Goal: Task Accomplishment & Management: Use online tool/utility

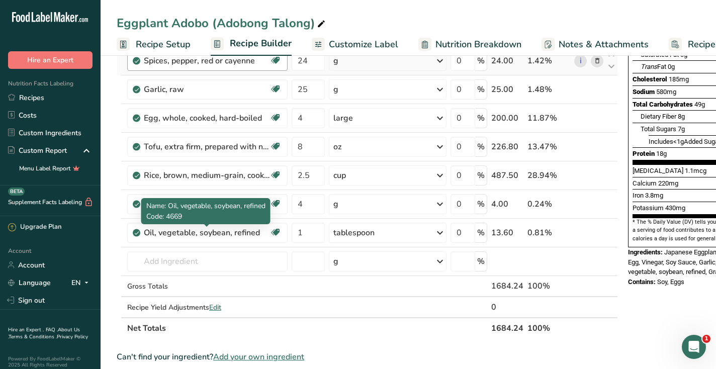
scroll to position [172, 0]
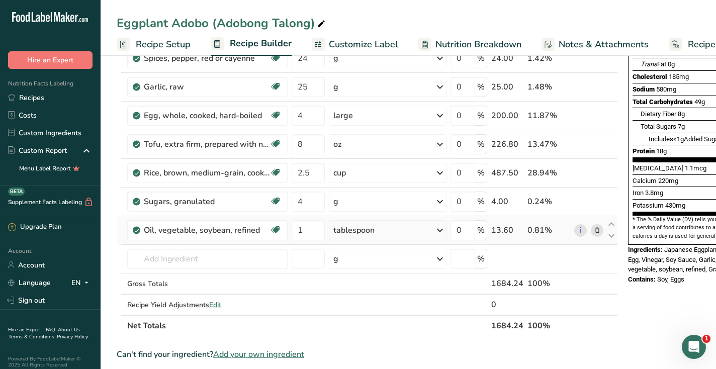
click at [594, 228] on icon at bounding box center [597, 230] width 7 height 11
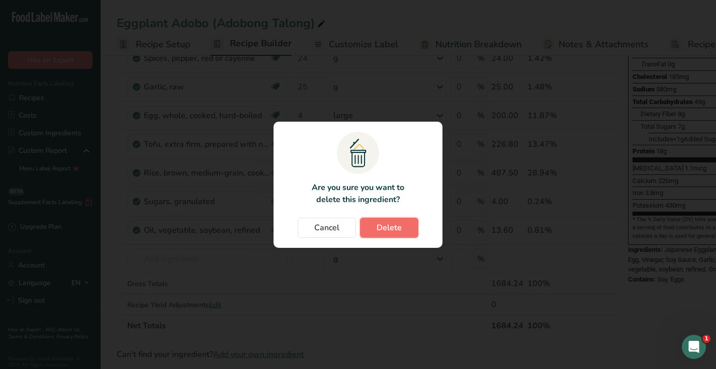
click at [410, 229] on button "Delete" at bounding box center [389, 228] width 58 height 20
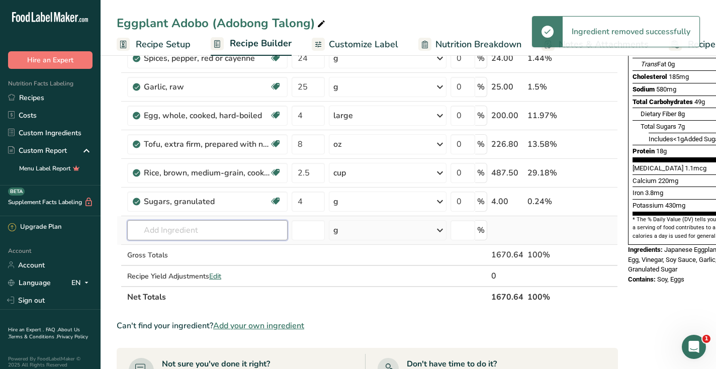
click at [243, 235] on input "text" at bounding box center [207, 230] width 160 height 20
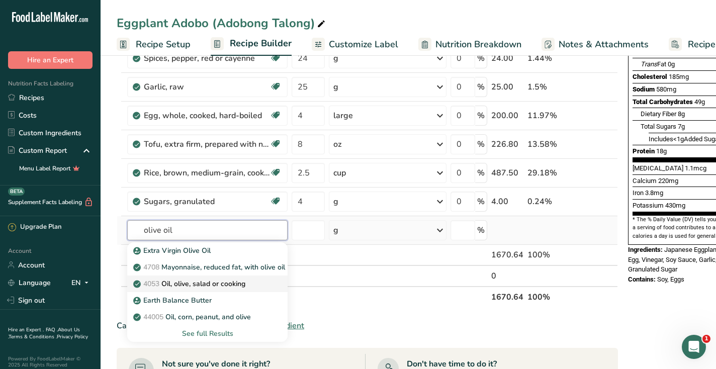
type input "olive oil"
click at [229, 282] on p "4053 Oil, olive, salad or cooking" at bounding box center [190, 284] width 110 height 11
type input "Oil, olive, salad or cooking"
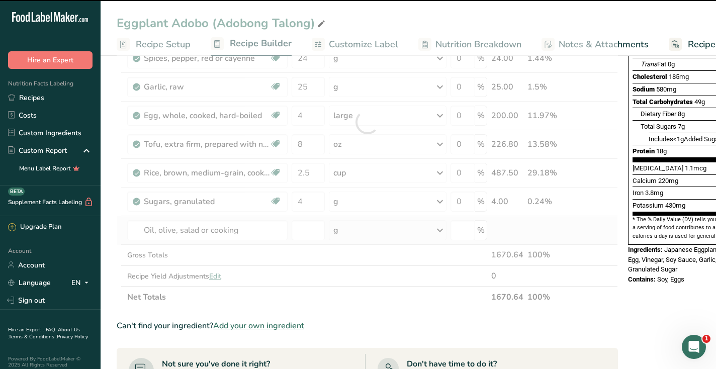
type input "0"
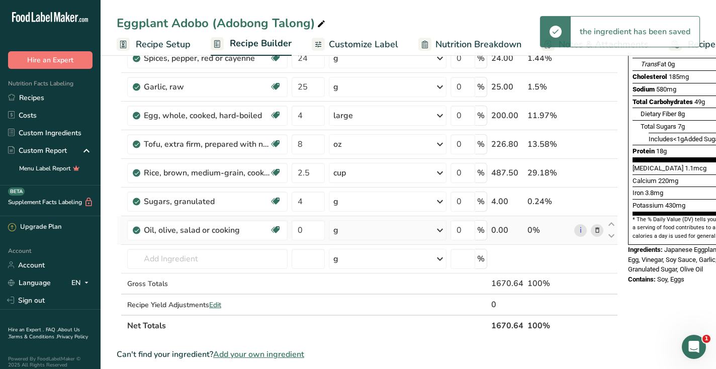
click at [433, 228] on div "g" at bounding box center [388, 230] width 118 height 20
click at [382, 261] on div "1 tablespoon" at bounding box center [377, 264] width 85 height 15
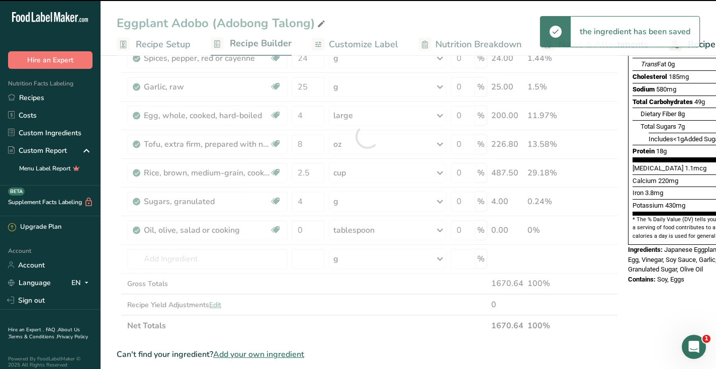
click at [308, 233] on div at bounding box center [367, 137] width 501 height 400
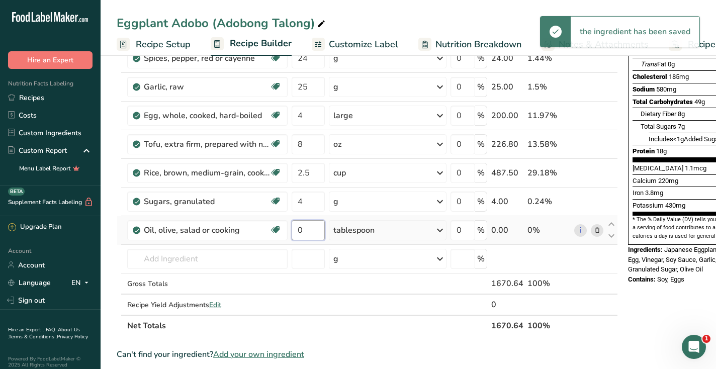
click at [301, 228] on input "0" at bounding box center [308, 230] width 33 height 20
type input "1"
click at [660, 292] on div "Nutrition Facts 4 Servings Per Container Serving Size 418g Amount Per Serving C…" at bounding box center [704, 276] width 161 height 760
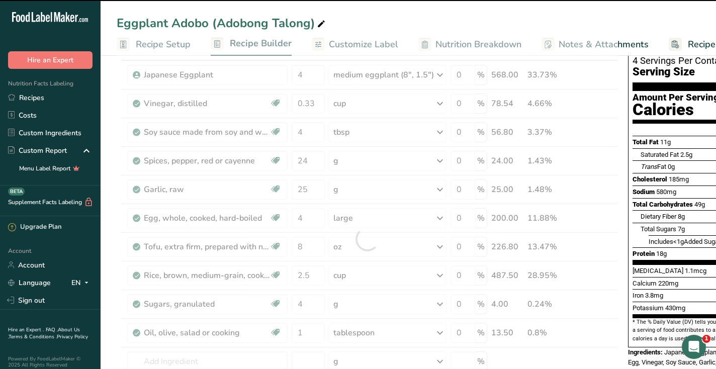
scroll to position [0, 0]
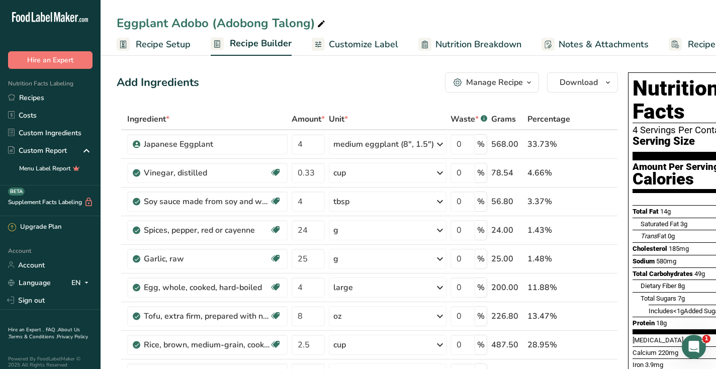
click at [588, 80] on span "Download" at bounding box center [579, 82] width 38 height 12
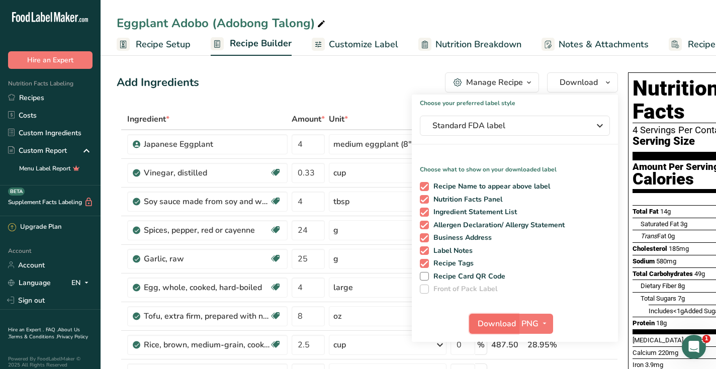
click at [483, 318] on span "Download" at bounding box center [497, 324] width 38 height 12
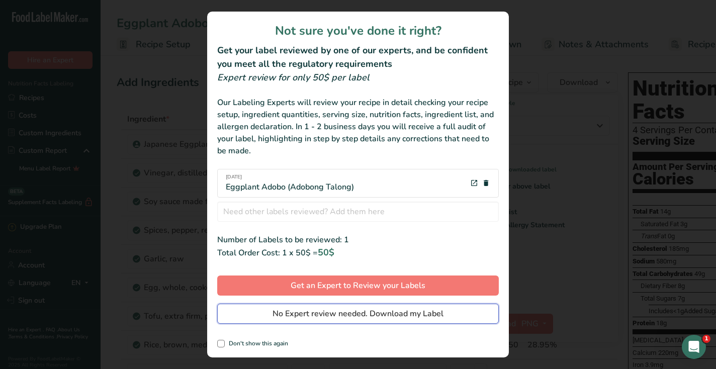
click at [456, 305] on button "No Expert review needed. Download my Label" at bounding box center [358, 314] width 282 height 20
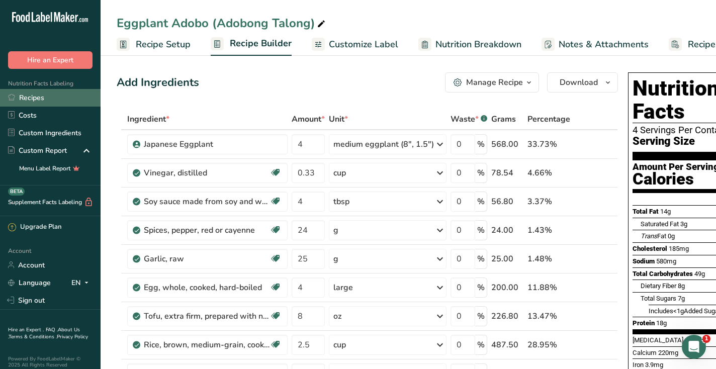
click at [45, 99] on link "Recipes" at bounding box center [50, 98] width 101 height 18
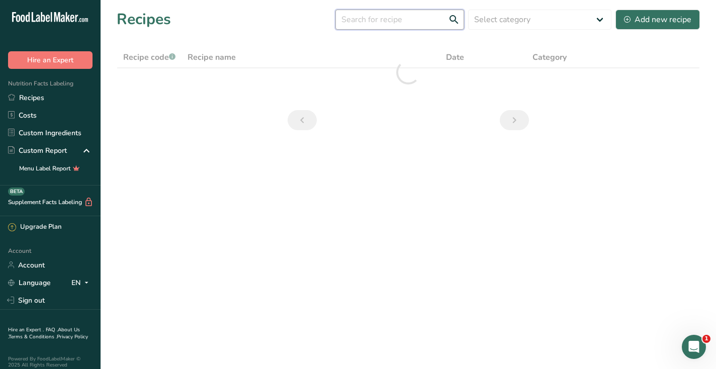
click at [393, 21] on input "text" at bounding box center [399, 20] width 129 height 20
paste input "Pork Patty Silog"
type input "Pork Patty Silog"
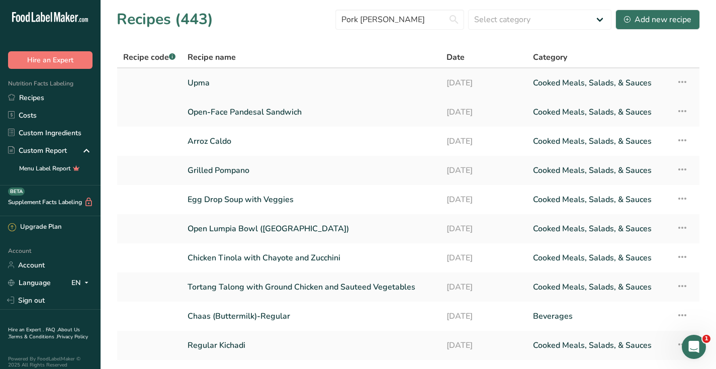
click at [255, 79] on link "Upma" at bounding box center [311, 82] width 247 height 21
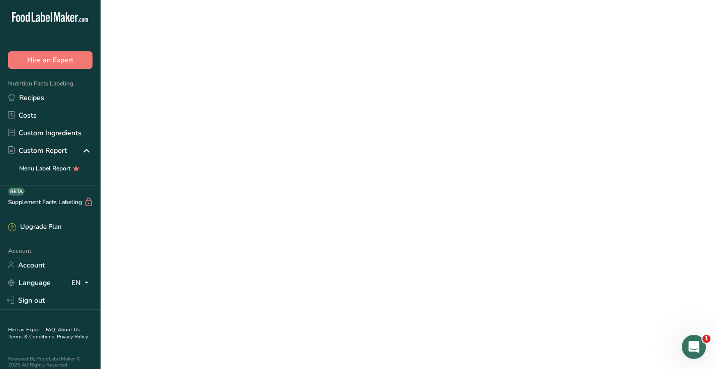
click at [255, 79] on link "Upma" at bounding box center [311, 82] width 247 height 21
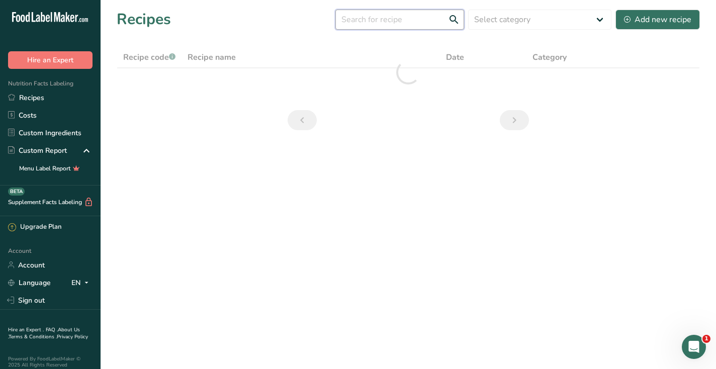
click at [387, 22] on input "text" at bounding box center [399, 20] width 129 height 20
paste input "Pork Patty Silog"
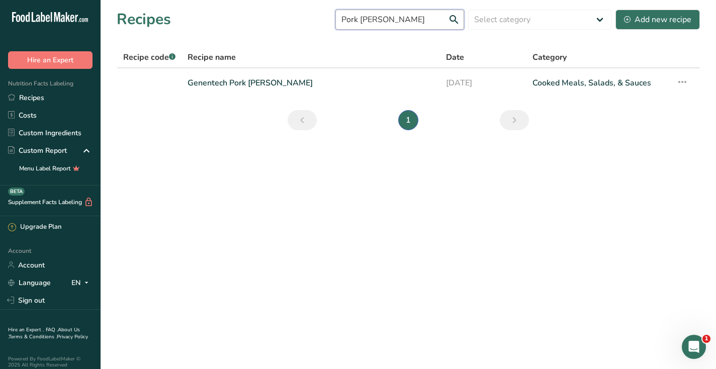
type input "Pork Patty Silog"
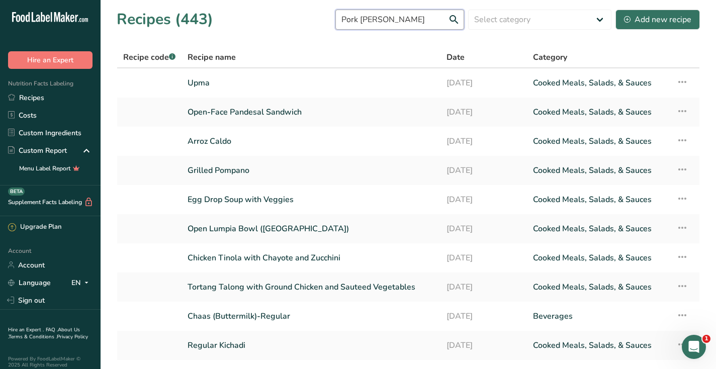
click at [416, 19] on input "Pork Patty Silog" at bounding box center [399, 20] width 129 height 20
drag, startPoint x: 427, startPoint y: 18, endPoint x: 291, endPoint y: 12, distance: 135.9
click at [291, 13] on div "Recipes (443) Pork Patty Silog Select category All Baked Goods Beverages Confec…" at bounding box center [408, 19] width 583 height 23
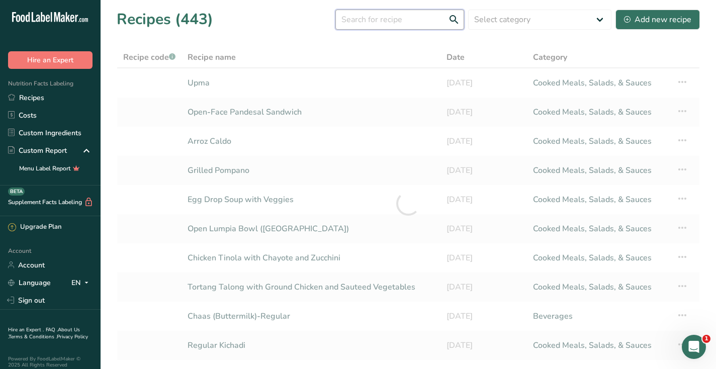
paste input "Pork Patty Silog"
type input "Pork Patty Silog"
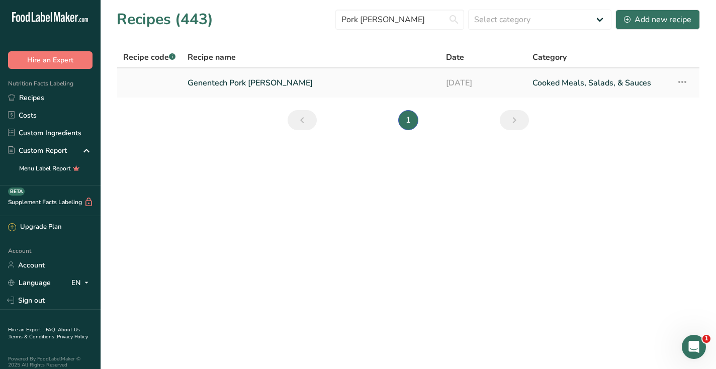
click at [239, 85] on link "Genentech Pork Patty Silog" at bounding box center [311, 82] width 246 height 21
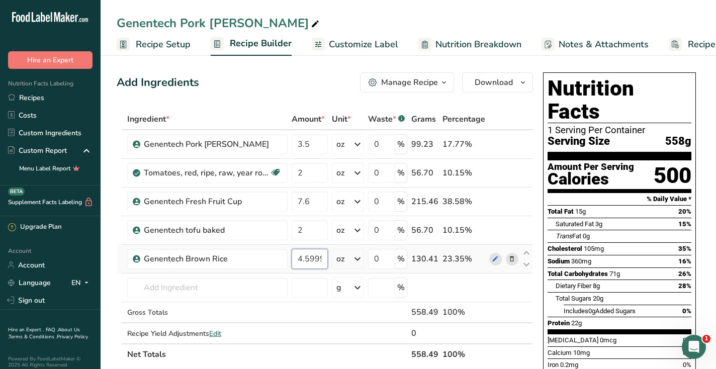
scroll to position [0, 11]
drag, startPoint x: 305, startPoint y: 259, endPoint x: 322, endPoint y: 255, distance: 17.5
click at [322, 255] on input "4.599984" at bounding box center [310, 259] width 36 height 20
type input "4.6"
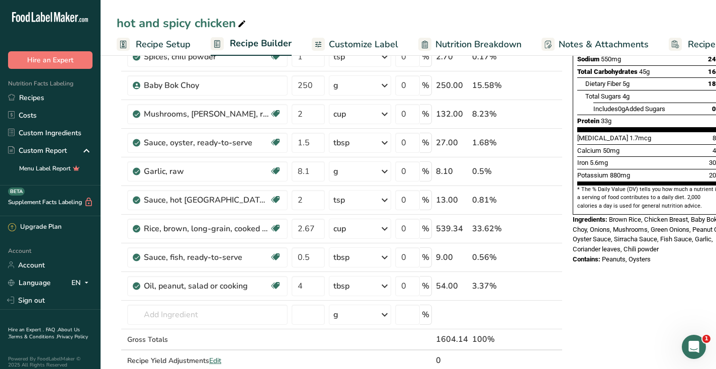
scroll to position [208, 0]
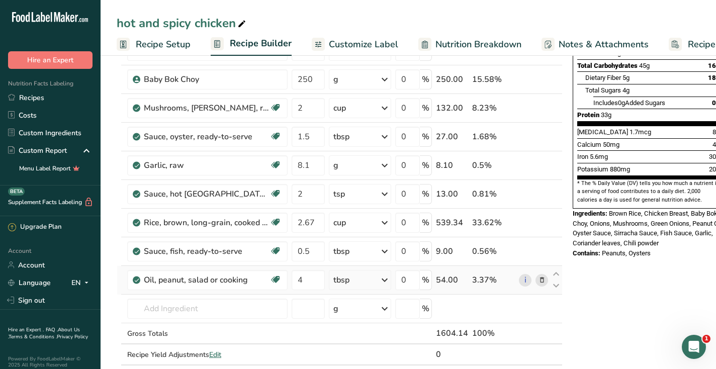
click at [542, 282] on icon at bounding box center [542, 280] width 7 height 11
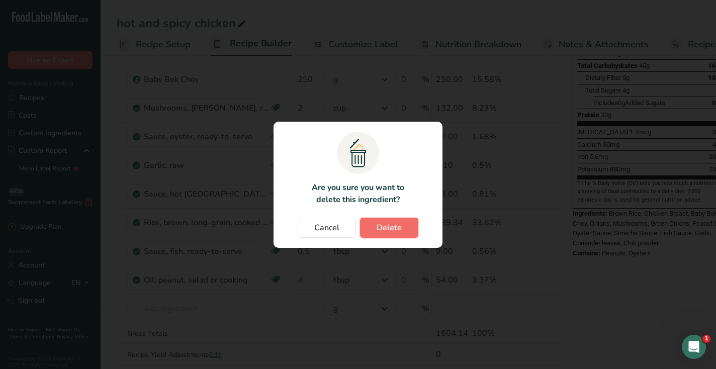
click at [373, 228] on button "Delete" at bounding box center [389, 228] width 58 height 20
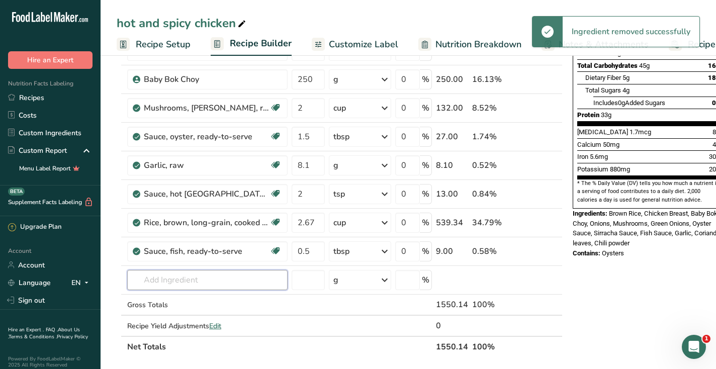
click at [235, 280] on input "text" at bounding box center [207, 280] width 160 height 20
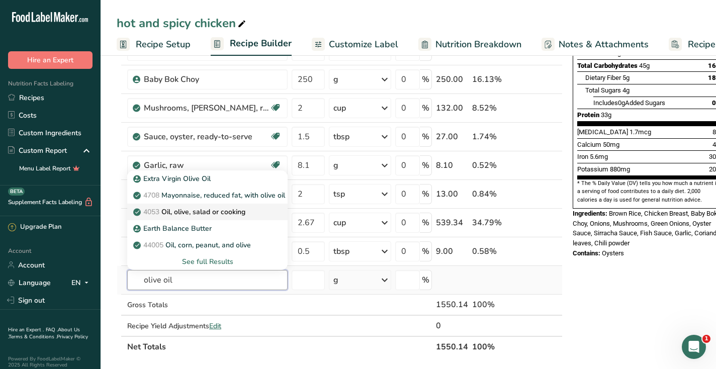
type input "olive oil"
click at [208, 214] on p "4053 Oil, olive, salad or cooking" at bounding box center [190, 212] width 110 height 11
type input "Oil, olive, salad or cooking"
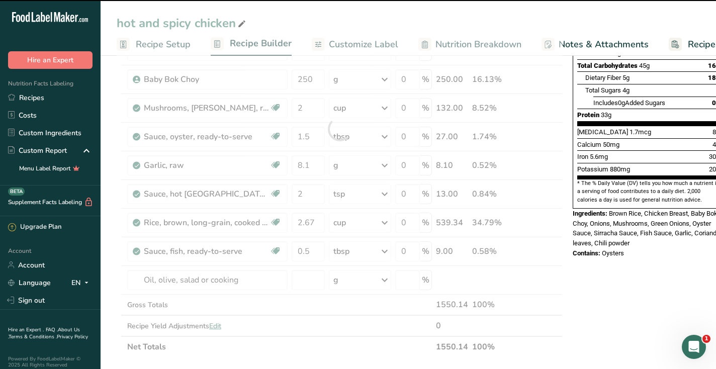
type input "0"
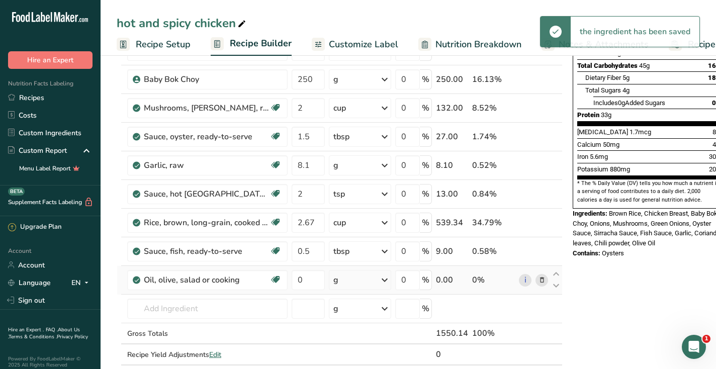
click at [338, 281] on div "g" at bounding box center [335, 280] width 5 height 12
click at [345, 315] on div "1 tablespoon" at bounding box center [377, 314] width 85 height 15
click at [300, 279] on input "0" at bounding box center [308, 280] width 33 height 20
type input "4"
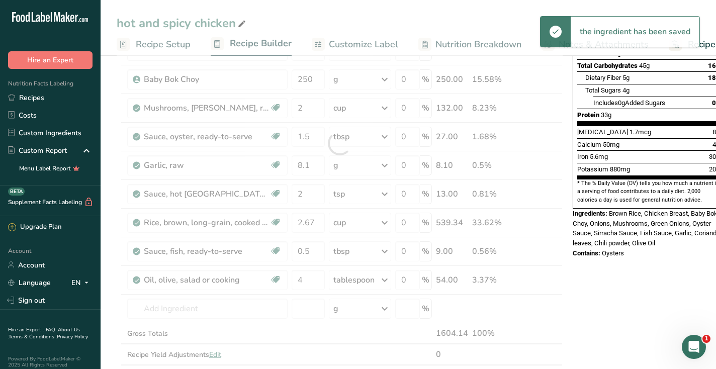
click at [634, 274] on div "Nutrition Facts 4 Servings Per Container Serving Size 388g Amount Per Serving C…" at bounding box center [649, 283] width 161 height 846
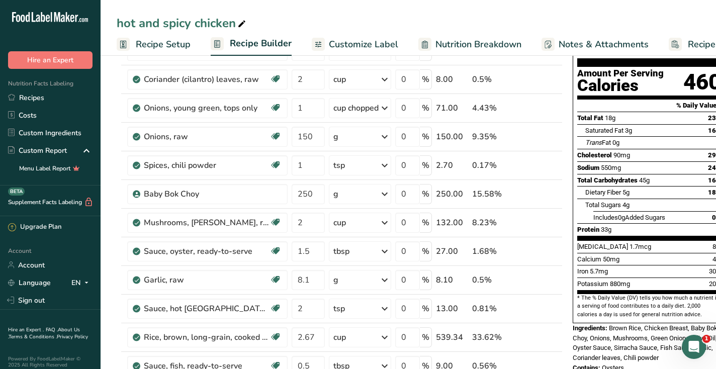
scroll to position [0, 0]
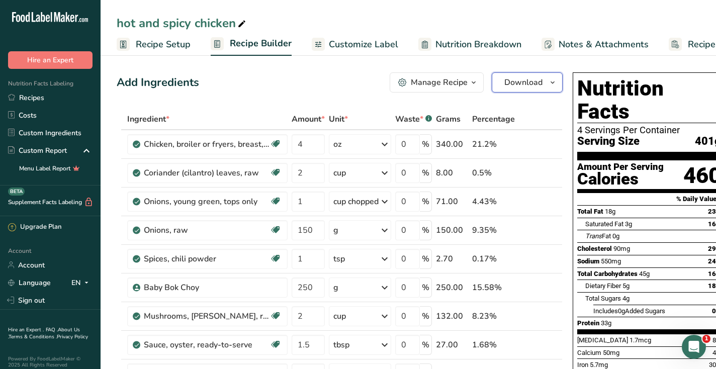
click at [535, 77] on span "Download" at bounding box center [524, 82] width 38 height 12
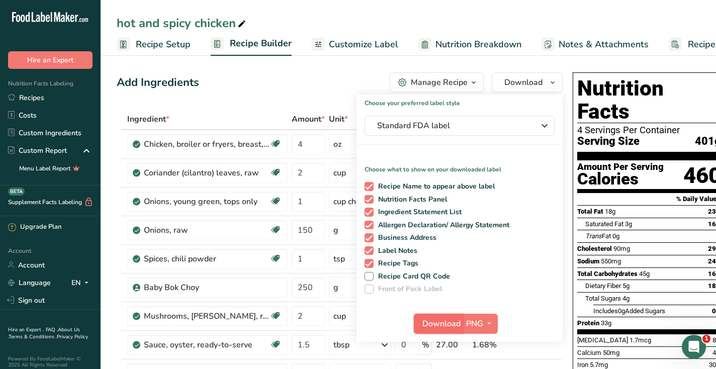
click at [430, 324] on span "Download" at bounding box center [442, 324] width 38 height 12
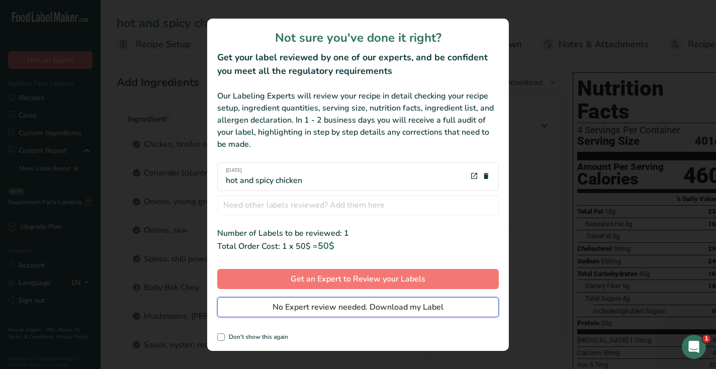
click at [421, 312] on span "No Expert review needed. Download my Label" at bounding box center [358, 307] width 171 height 12
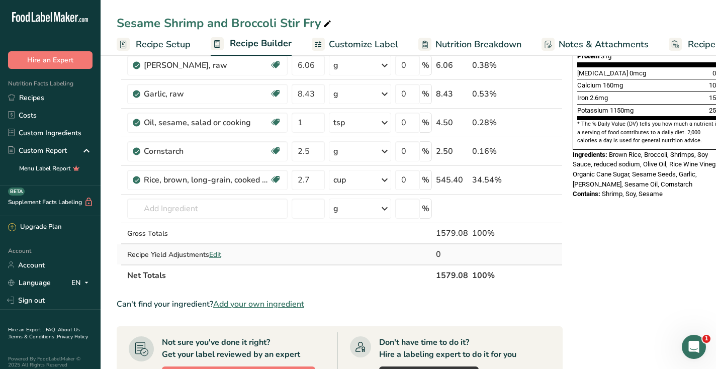
scroll to position [278, 0]
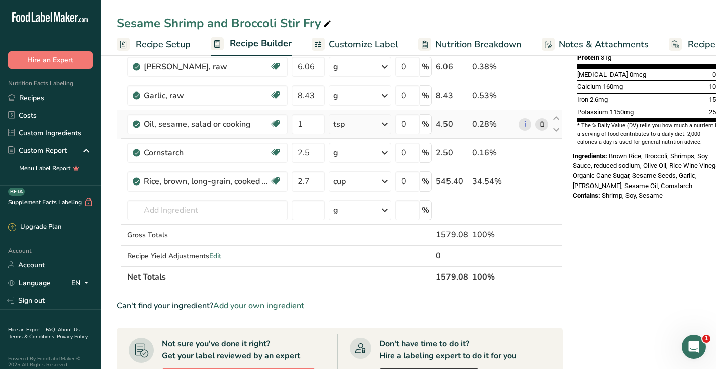
click at [541, 122] on icon at bounding box center [542, 124] width 7 height 11
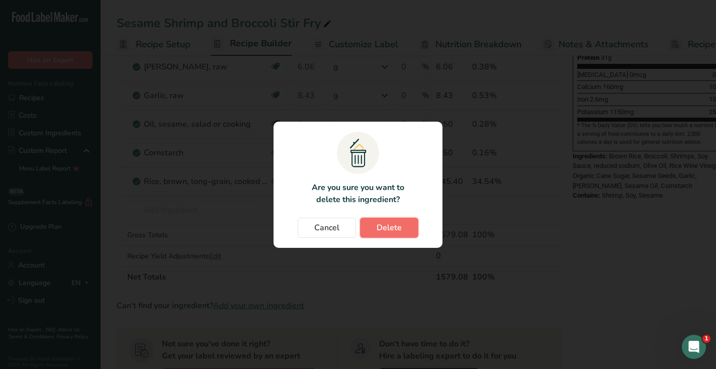
click at [393, 224] on span "Delete" at bounding box center [389, 228] width 25 height 12
type input "2.5"
type input "2.7"
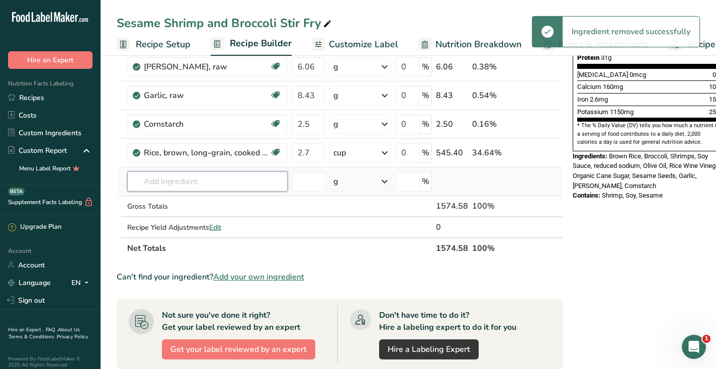
click at [219, 187] on input "text" at bounding box center [207, 182] width 160 height 20
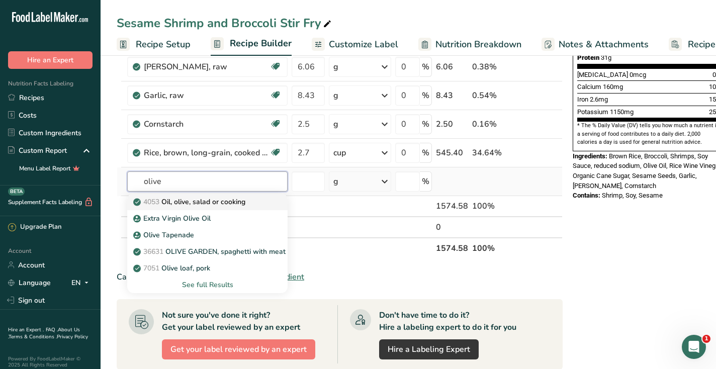
type input "olive"
click at [216, 202] on p "4053 Oil, olive, salad or cooking" at bounding box center [190, 202] width 110 height 11
type input "Oil, olive, salad or cooking"
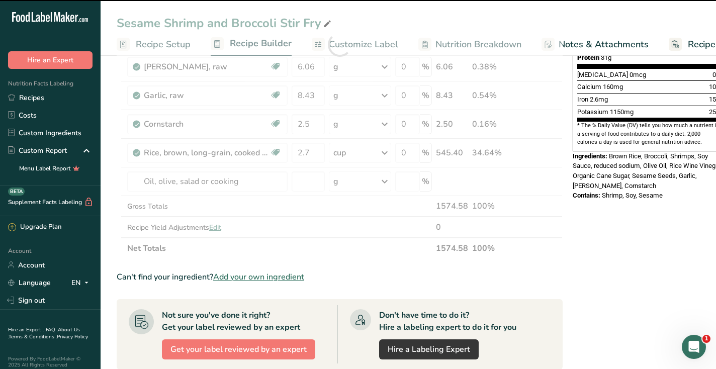
type input "0"
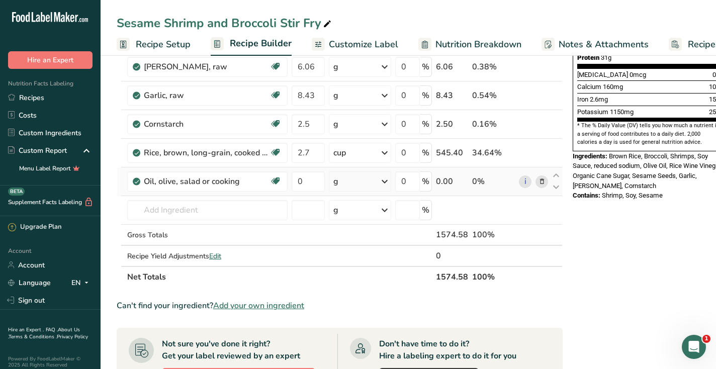
click at [363, 173] on div "g" at bounding box center [360, 182] width 62 height 20
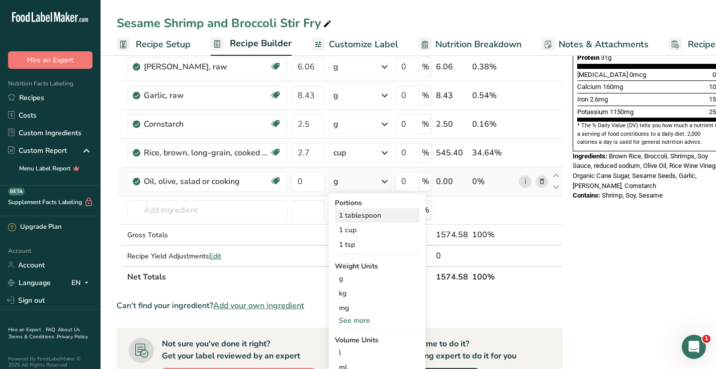
click at [349, 212] on div "1 tablespoon" at bounding box center [377, 215] width 85 height 15
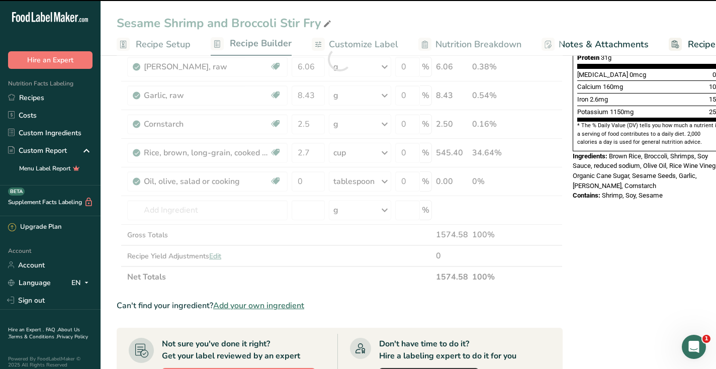
click at [307, 178] on div at bounding box center [340, 58] width 446 height 457
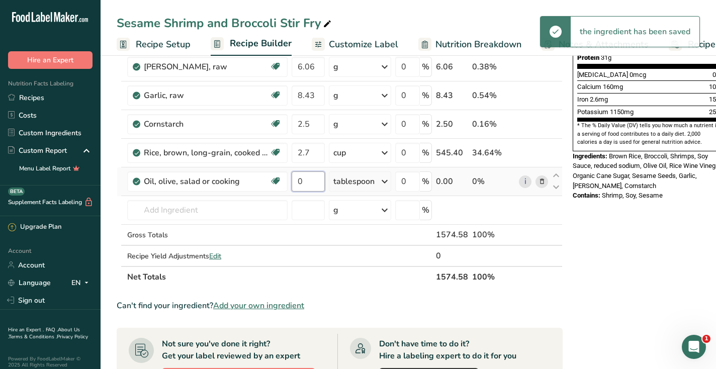
click at [305, 180] on input "0" at bounding box center [308, 182] width 33 height 20
type input "1"
click at [619, 264] on div "Nutrition Facts 1 Serving Per Container Serving Size 1 Serving (394g) Amount Pe…" at bounding box center [649, 198] width 161 height 817
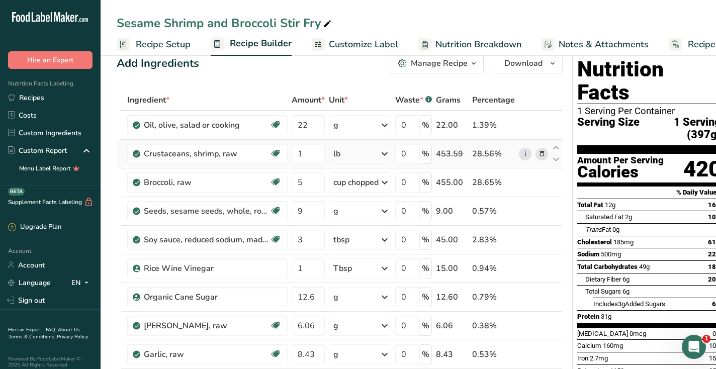
scroll to position [0, 0]
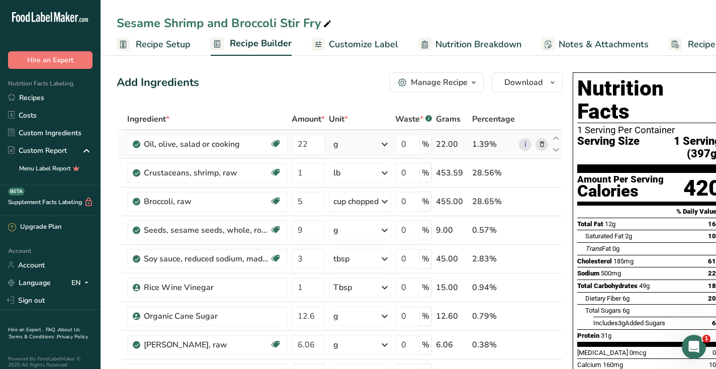
click at [542, 142] on icon at bounding box center [542, 144] width 7 height 11
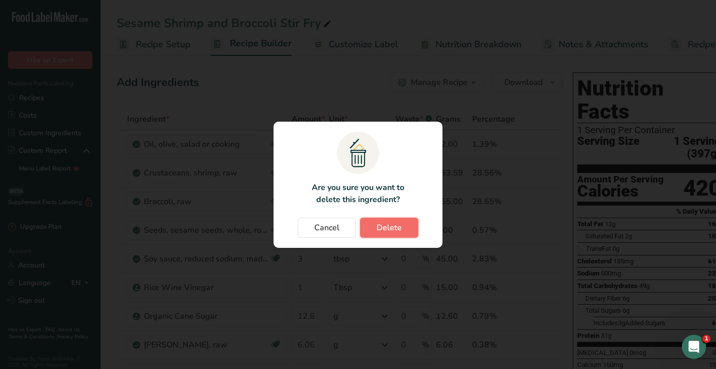
click at [390, 230] on span "Delete" at bounding box center [389, 228] width 25 height 12
type input "1"
type input "5"
type input "9"
type input "3"
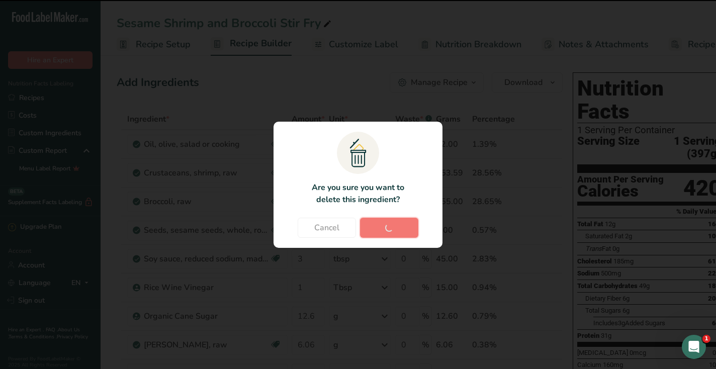
type input "1"
type input "12.6"
type input "6.06"
type input "8.43"
type input "2.5"
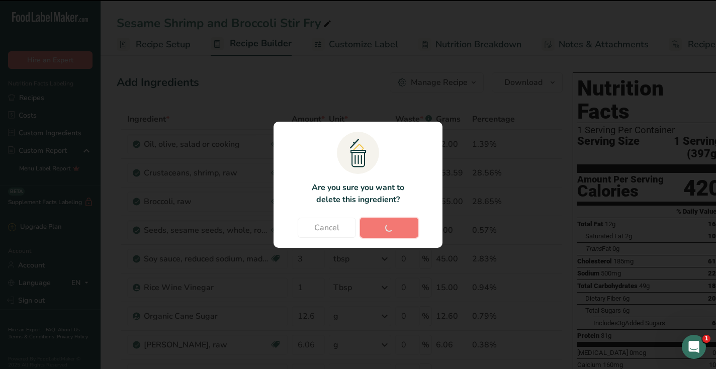
type input "2.7"
type input "1"
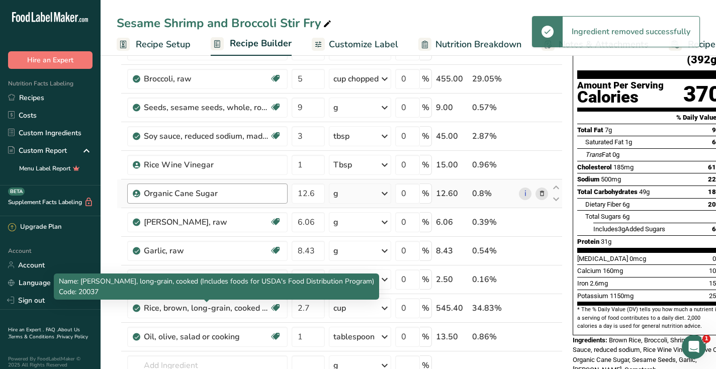
scroll to position [115, 0]
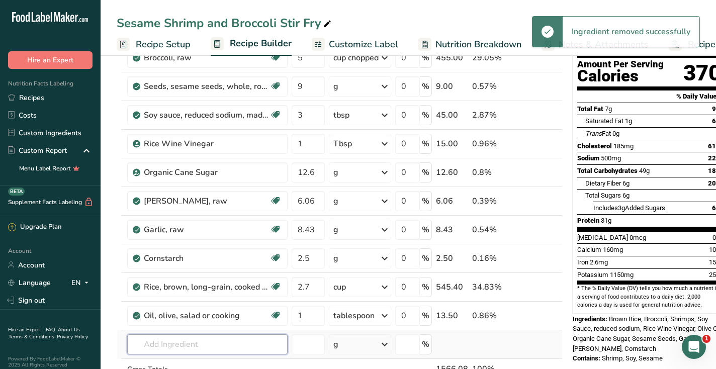
click at [185, 343] on input "text" at bounding box center [207, 344] width 160 height 20
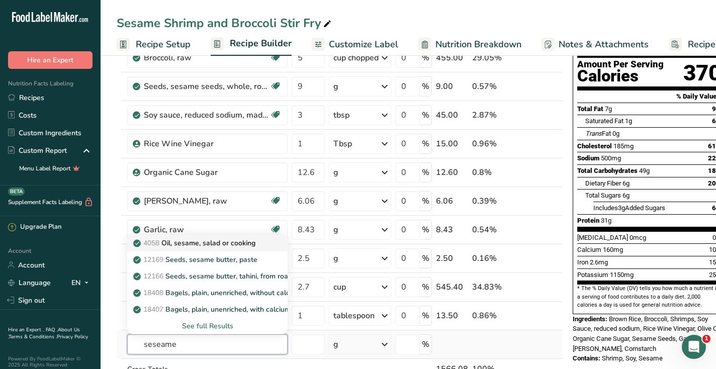
type input "seseame"
click at [207, 237] on link "4058 Oil, sesame, salad or cooking" at bounding box center [207, 243] width 160 height 17
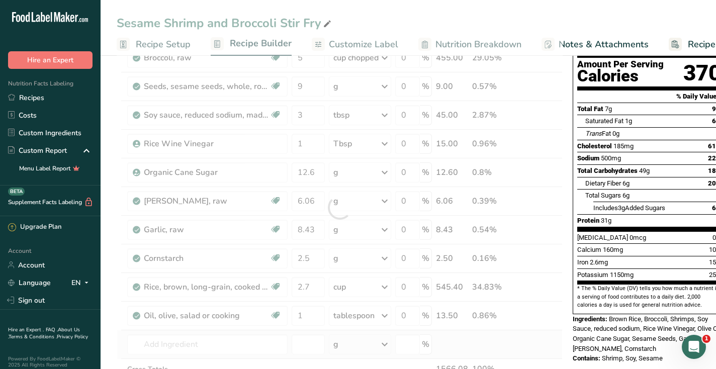
type input "Oil, sesame, salad or cooking"
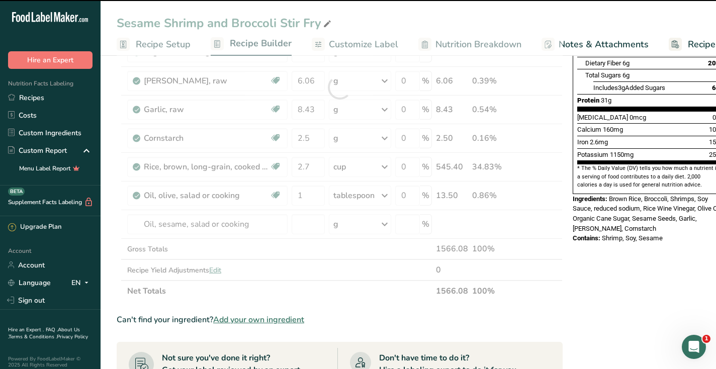
scroll to position [247, 0]
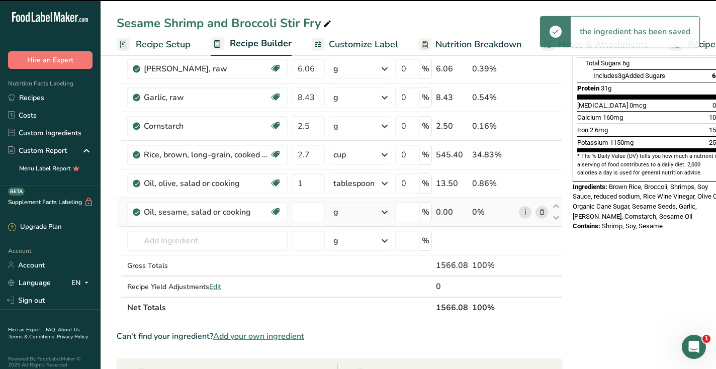
type input "0"
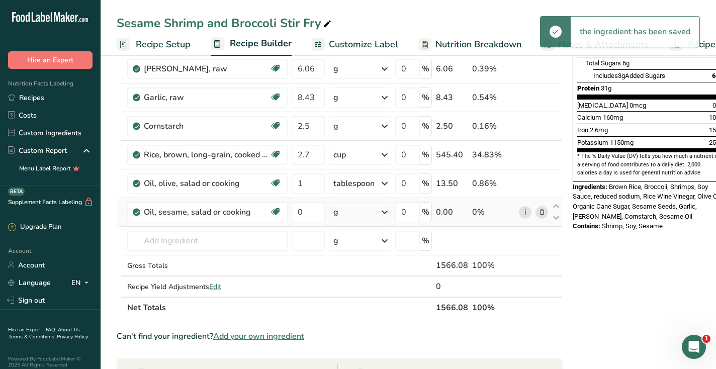
click at [356, 209] on div "g" at bounding box center [360, 212] width 62 height 20
click at [357, 276] on div "1 tsp" at bounding box center [377, 275] width 85 height 15
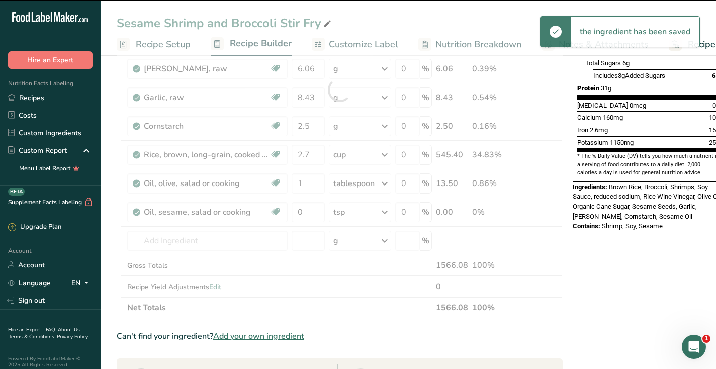
click at [309, 211] on div at bounding box center [340, 89] width 446 height 457
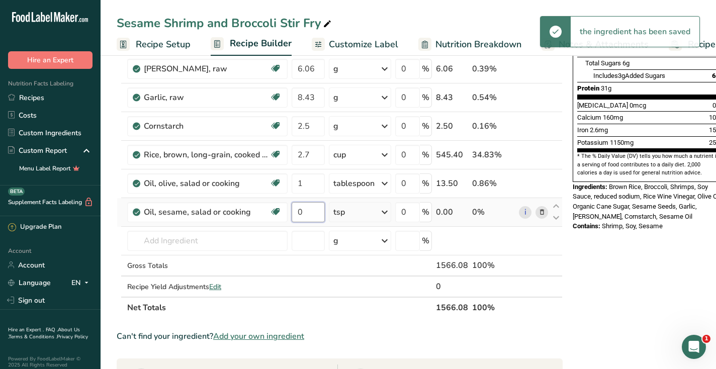
click at [302, 212] on input "0" at bounding box center [308, 212] width 33 height 20
type input "1"
click at [635, 260] on div "Nutrition Facts 1 Serving Per Container Serving Size 1 Serving (392g) Amount Pe…" at bounding box center [649, 229] width 161 height 817
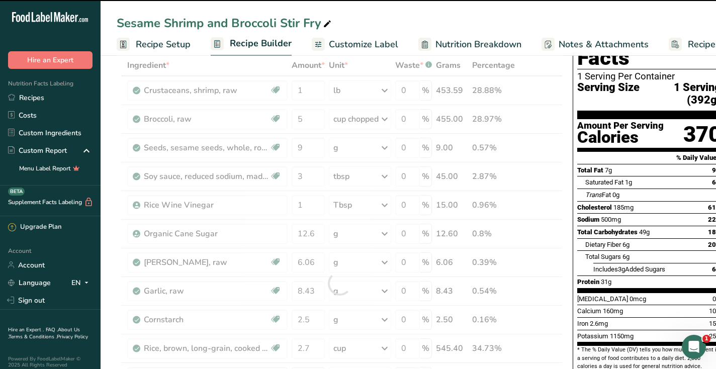
scroll to position [0, 0]
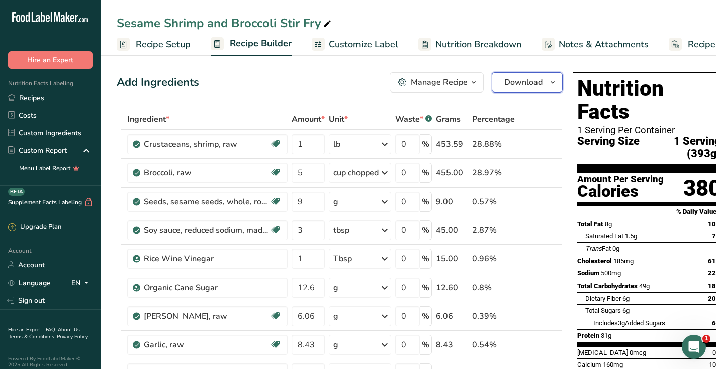
click at [518, 82] on span "Download" at bounding box center [524, 82] width 38 height 12
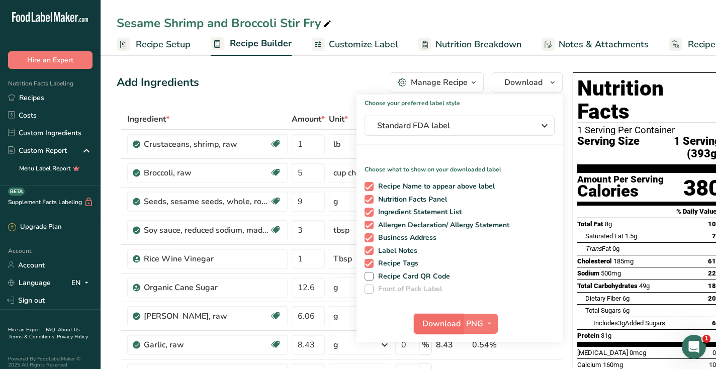
click at [431, 324] on span "Download" at bounding box center [442, 324] width 38 height 12
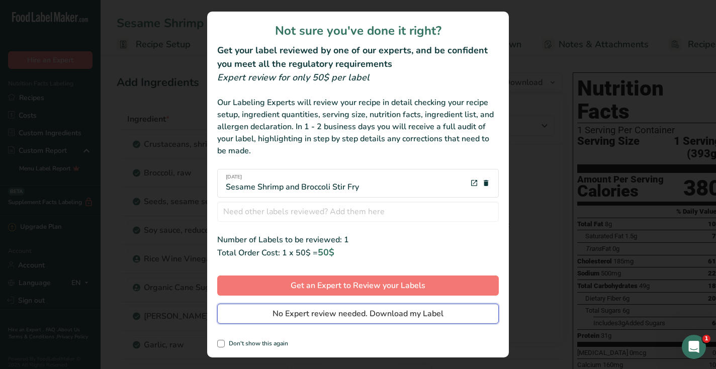
click at [334, 314] on span "No Expert review needed. Download my Label" at bounding box center [358, 314] width 171 height 12
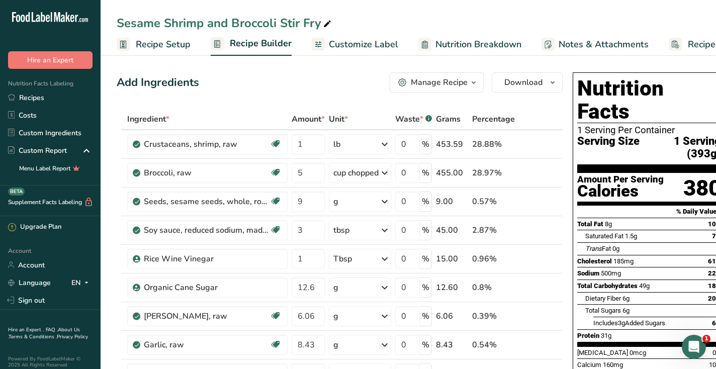
drag, startPoint x: 45, startPoint y: 103, endPoint x: 111, endPoint y: 98, distance: 66.6
click at [45, 103] on link "Recipes" at bounding box center [50, 98] width 101 height 18
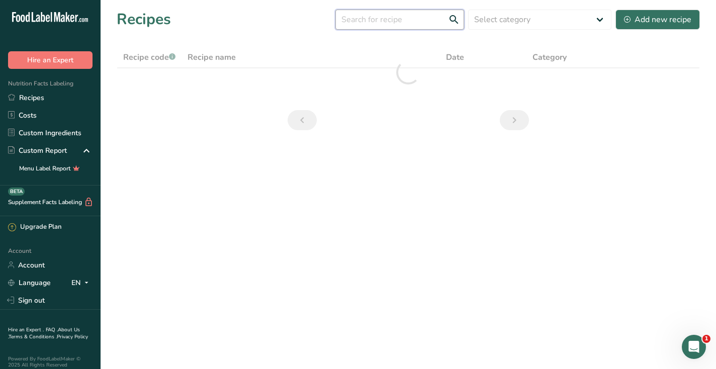
click at [380, 24] on input "text" at bounding box center [399, 20] width 129 height 20
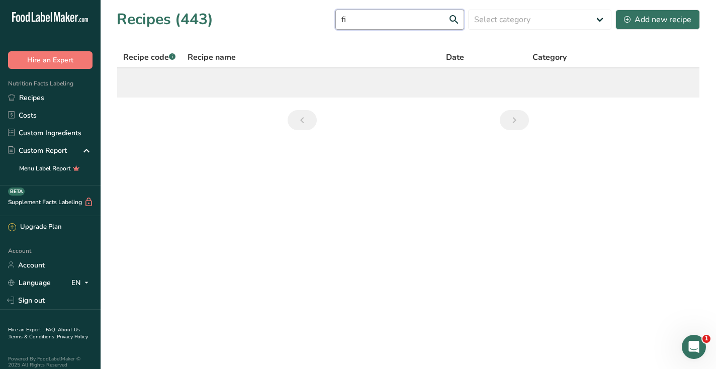
type input "f"
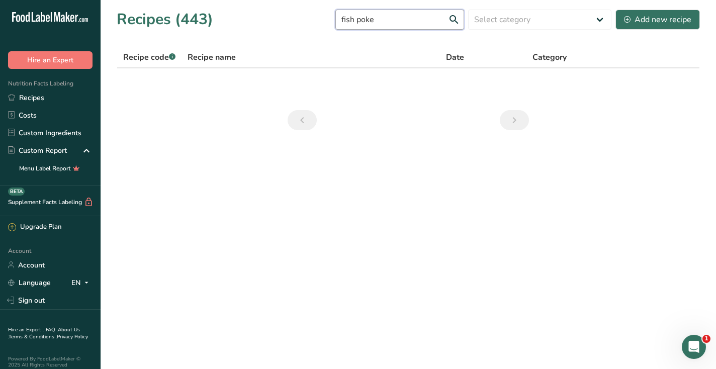
drag, startPoint x: 367, startPoint y: 20, endPoint x: 337, endPoint y: 20, distance: 30.2
click at [345, 20] on div "Recipes (443) fish poke Select category All Baked Goods Beverages Confectionery…" at bounding box center [408, 19] width 583 height 23
type input "poke"
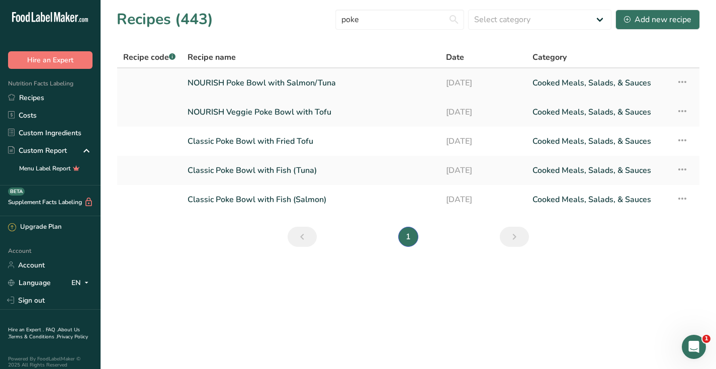
click at [322, 79] on link "NOURISH Poke Bowl with Salmon/Tuna" at bounding box center [311, 82] width 246 height 21
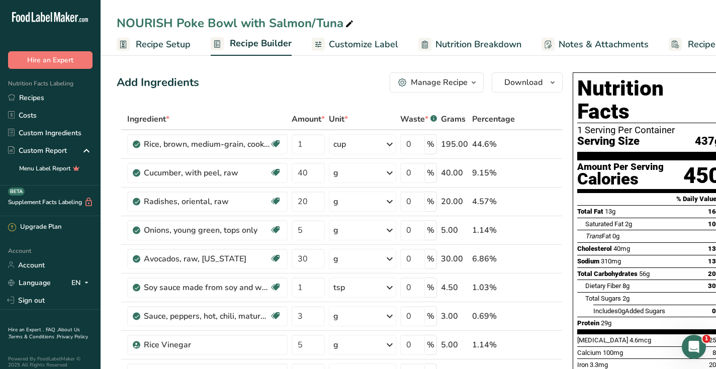
click at [465, 78] on div "Manage Recipe" at bounding box center [439, 82] width 57 height 12
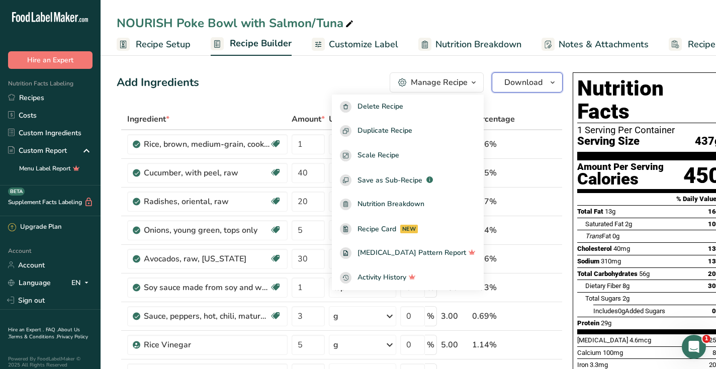
click at [522, 85] on span "Download" at bounding box center [524, 82] width 38 height 12
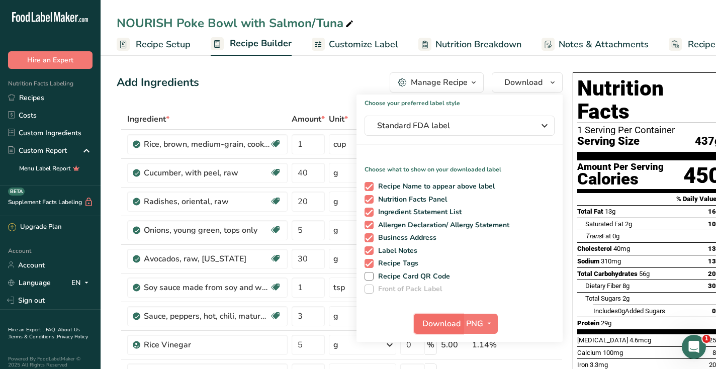
click at [436, 318] on span "Download" at bounding box center [442, 324] width 38 height 12
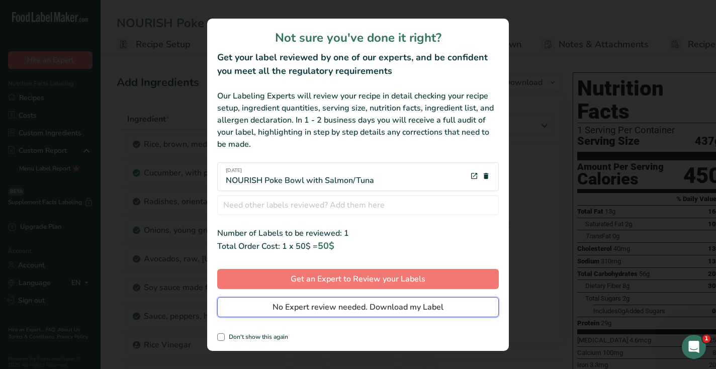
click at [433, 313] on span "No Expert review needed. Download my Label" at bounding box center [358, 307] width 171 height 12
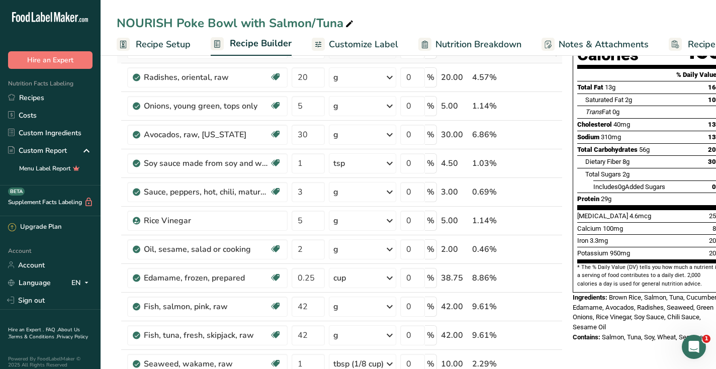
scroll to position [127, 0]
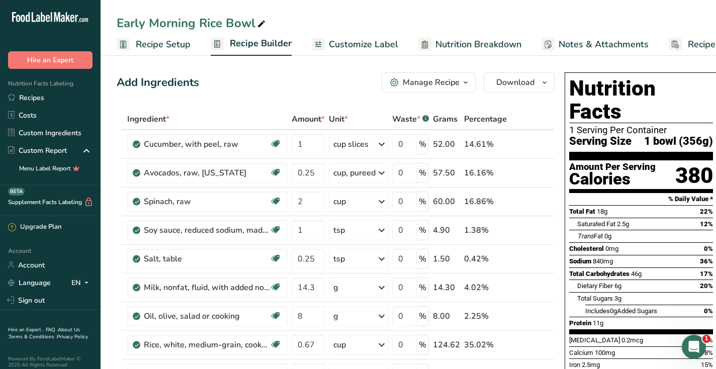
click at [426, 41] on div at bounding box center [424, 44] width 13 height 13
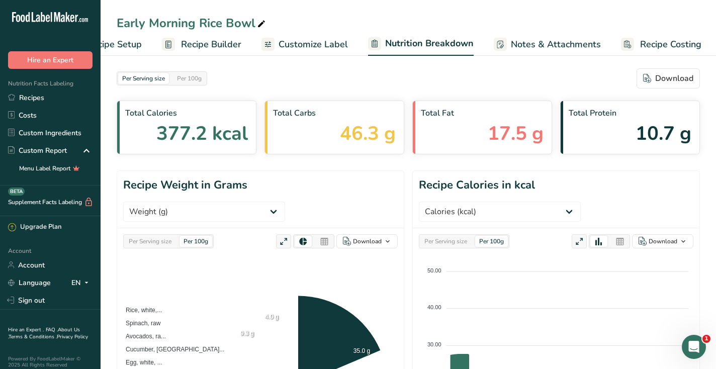
scroll to position [0, 50]
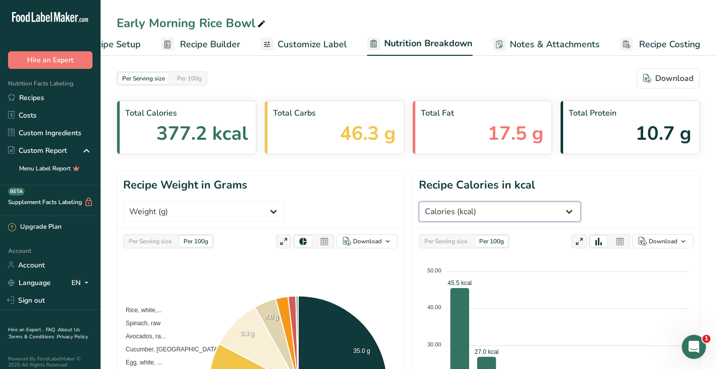
click at [581, 202] on select "Weight (g) Calories (kcal) Energy KJ (kj) Total Fat (g) Saturated Fat (g) Trans…" at bounding box center [500, 212] width 162 height 20
select select "Sodium"
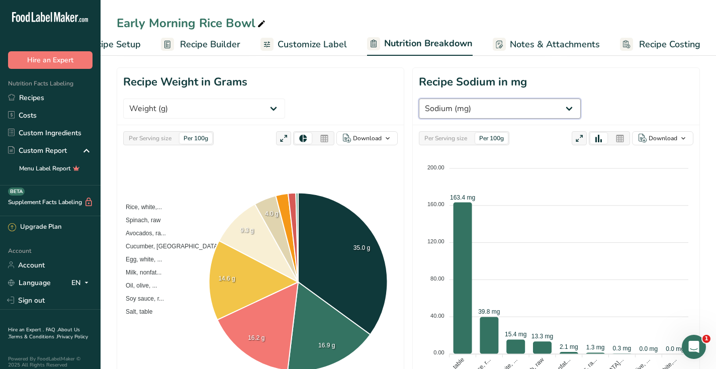
scroll to position [109, 0]
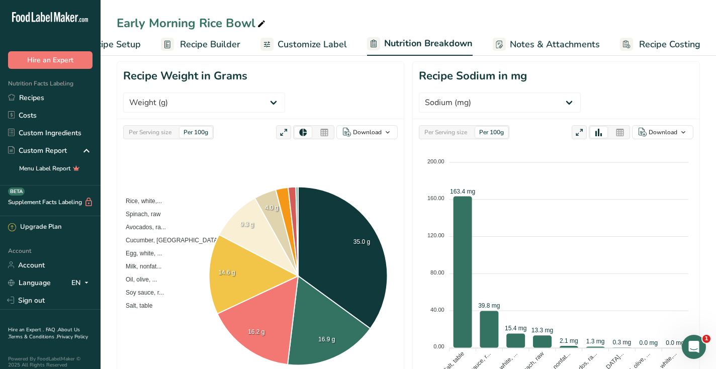
click at [195, 52] on link "Recipe Builder" at bounding box center [200, 44] width 79 height 23
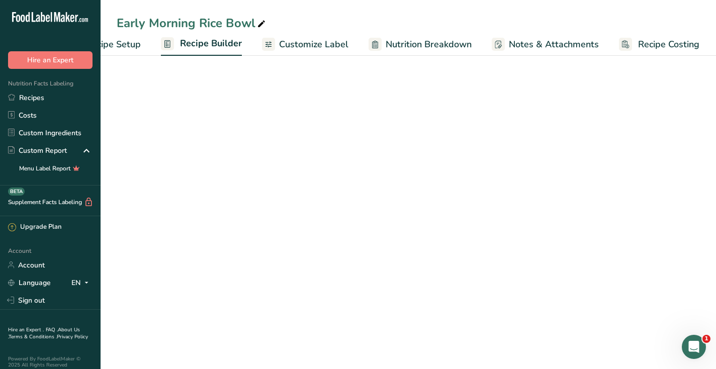
scroll to position [0, 49]
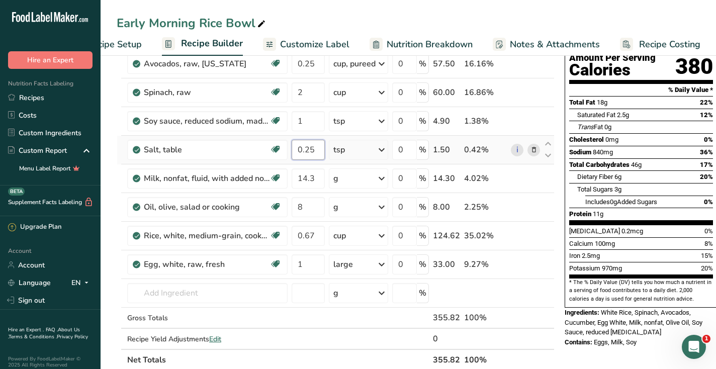
click at [316, 149] on input "0.25" at bounding box center [308, 150] width 33 height 20
click at [307, 151] on input "0.25" at bounding box center [308, 150] width 33 height 20
click at [319, 150] on input "0.25" at bounding box center [308, 150] width 33 height 20
click at [575, 348] on div "Nutrition Facts 1 Serving Per Container Serving Size 1 bowl (356g) Amount Per S…" at bounding box center [641, 324] width 161 height 731
click at [317, 150] on input "0.125" at bounding box center [308, 150] width 33 height 20
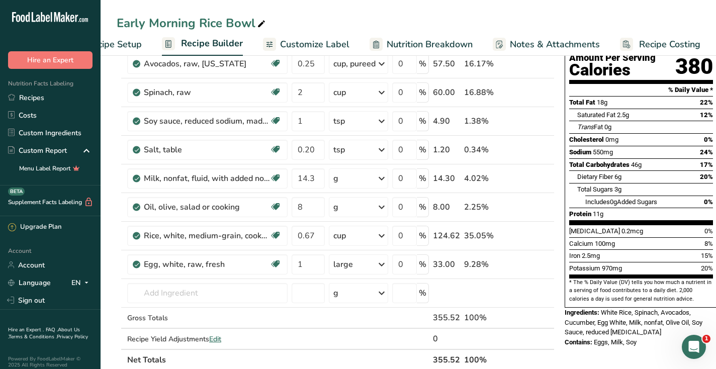
click at [613, 347] on div "Nutrition Facts 1 Serving Per Container Serving Size 1 bowl (355g) Amount Per S…" at bounding box center [641, 324] width 161 height 731
click at [305, 152] on input "0.20" at bounding box center [308, 150] width 33 height 20
type input "0.125"
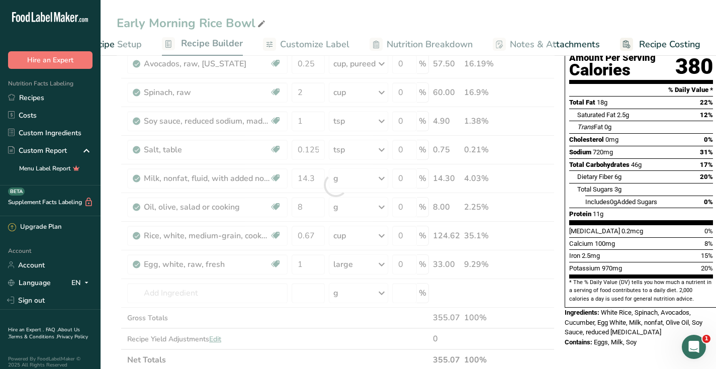
click at [605, 349] on div "Nutrition Facts 1 Serving Per Container Serving Size 1 bowl (356g) Amount Per S…" at bounding box center [641, 324] width 161 height 731
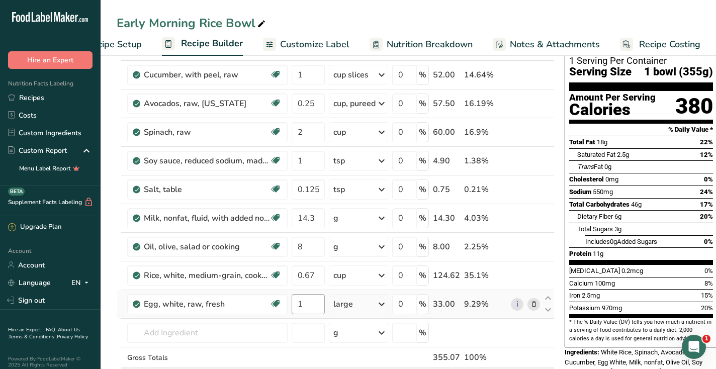
scroll to position [66, 0]
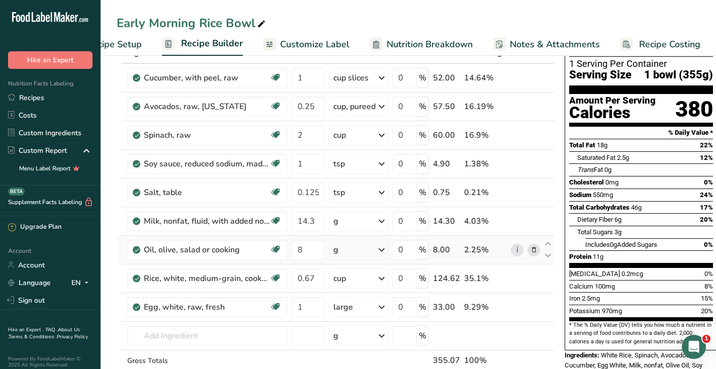
click at [349, 245] on div "g" at bounding box center [358, 250] width 59 height 20
click at [354, 314] on div "1 tsp" at bounding box center [377, 313] width 85 height 15
click at [304, 251] on input "8" at bounding box center [308, 250] width 33 height 20
type input "1"
click at [523, 14] on div "Early Morning Rice Bowl" at bounding box center [409, 23] width 616 height 18
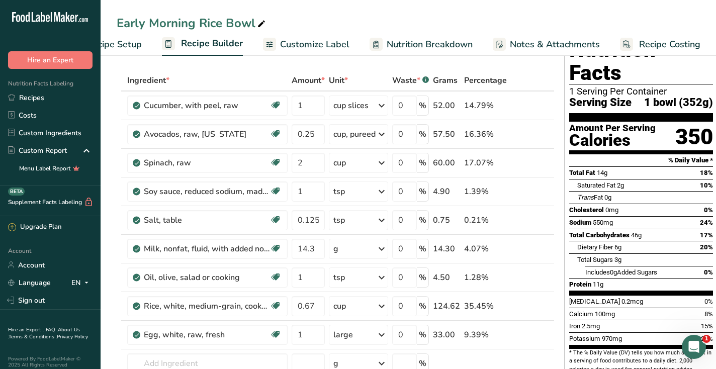
scroll to position [0, 0]
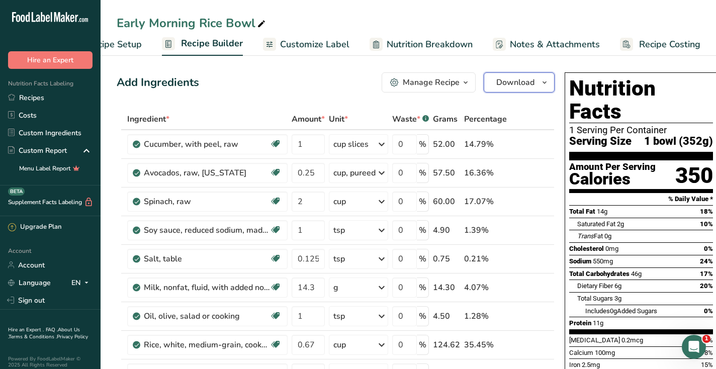
click at [511, 86] on span "Download" at bounding box center [515, 82] width 38 height 12
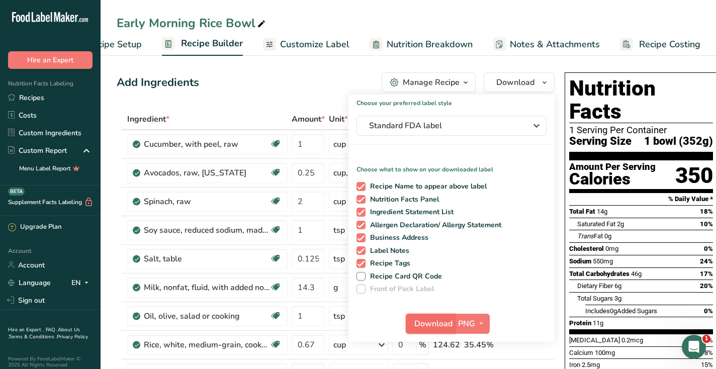
click at [421, 329] on button "Download" at bounding box center [430, 324] width 49 height 20
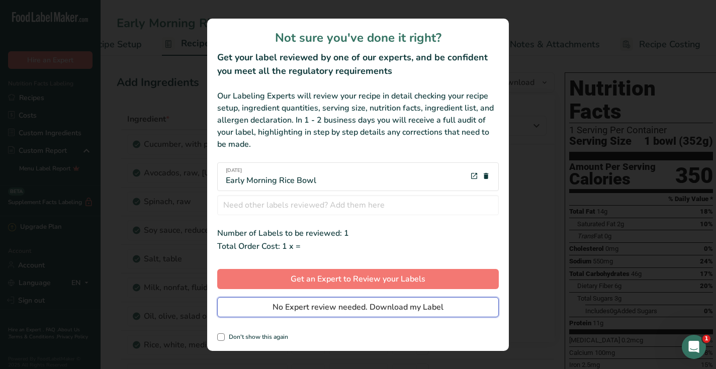
click at [415, 310] on span "No Expert review needed. Download my Label" at bounding box center [358, 307] width 171 height 12
